Goal: Information Seeking & Learning: Learn about a topic

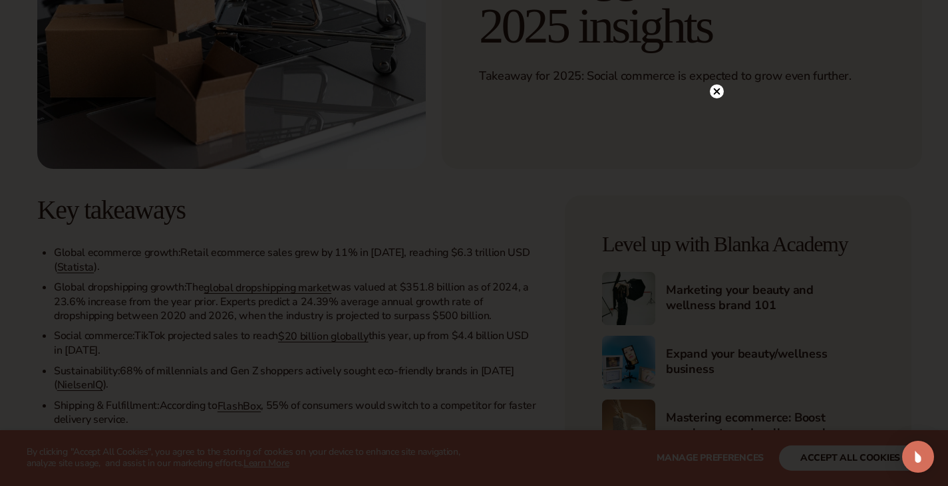
click at [719, 90] on icon at bounding box center [716, 92] width 7 height 7
